Goal: Task Accomplishment & Management: Manage account settings

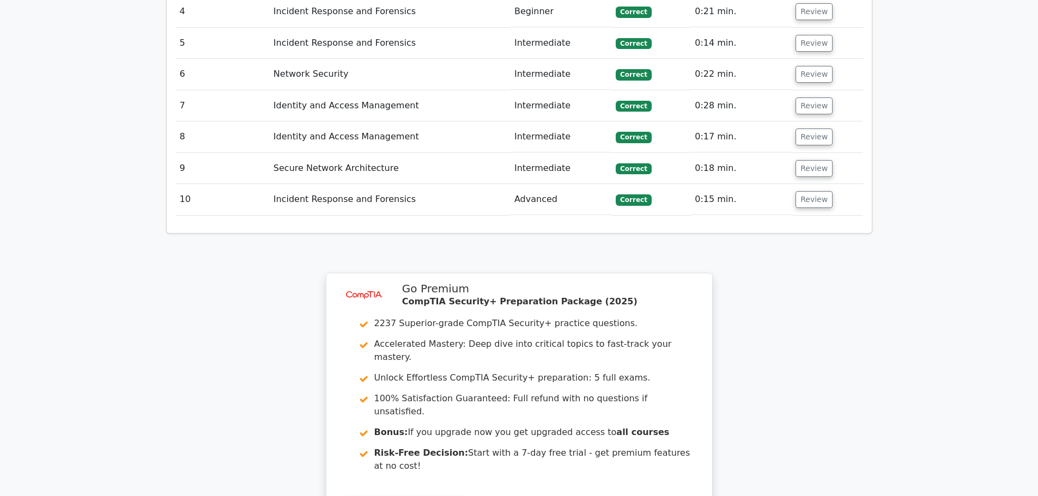
scroll to position [1417, 0]
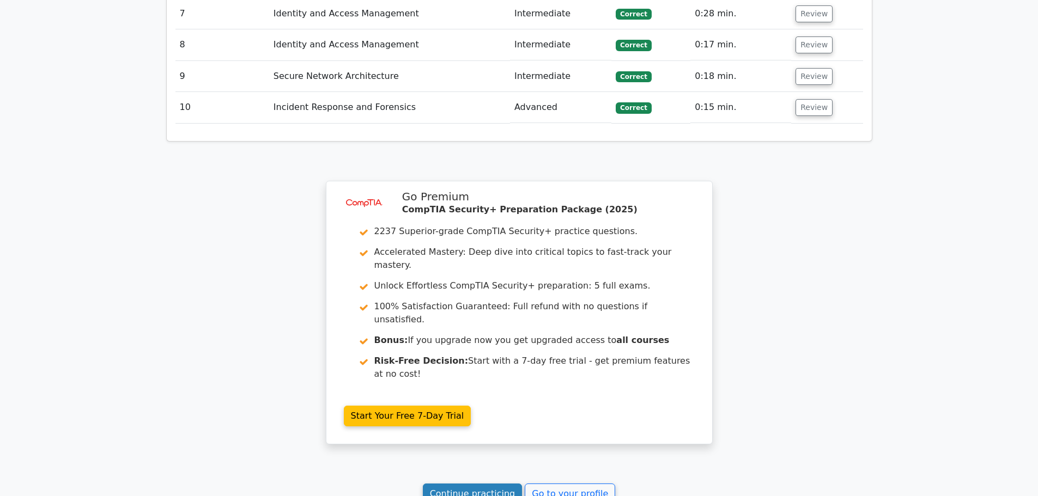
click at [448, 484] on link "Continue practicing" at bounding box center [473, 494] width 100 height 21
click at [468, 484] on link "Continue practicing" at bounding box center [473, 494] width 100 height 21
click at [588, 484] on link "Go to your profile" at bounding box center [570, 494] width 90 height 21
click at [602, 484] on link "Go to your profile" at bounding box center [570, 494] width 90 height 21
